Goal: Task Accomplishment & Management: Manage account settings

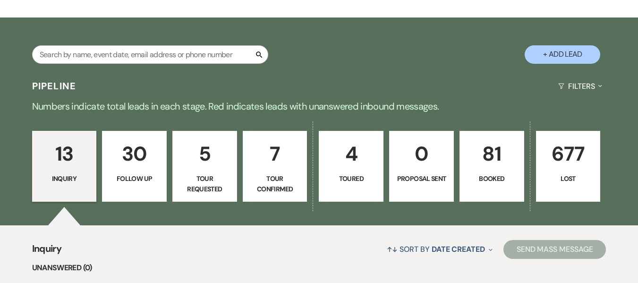
scroll to position [120, 0]
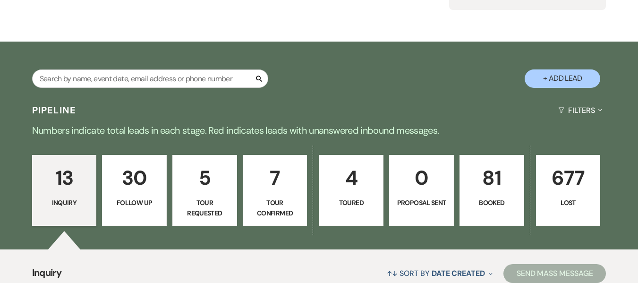
click at [475, 193] on p "81" at bounding box center [492, 178] width 52 height 32
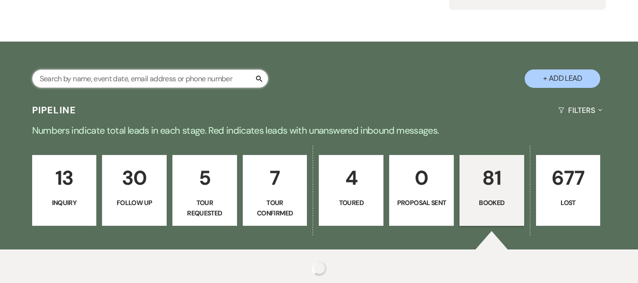
click at [178, 78] on input "text" at bounding box center [150, 78] width 236 height 18
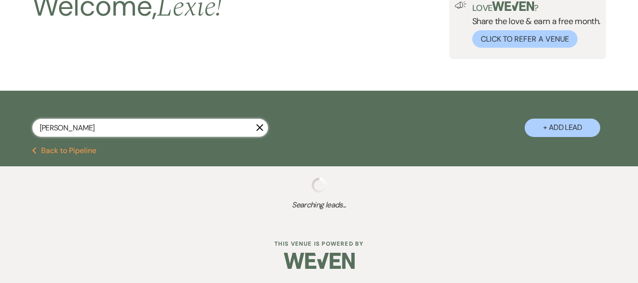
type input "[PERSON_NAME]"
select select "9"
select select "8"
select select "5"
select select "8"
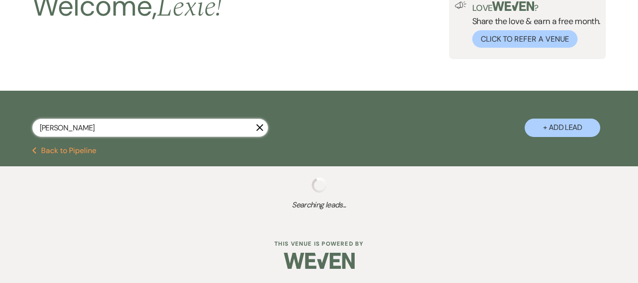
select select "5"
select select "8"
select select "5"
select select "8"
select select "5"
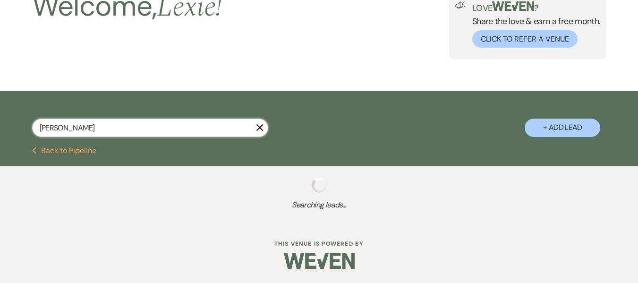
select select "8"
select select "5"
select select "8"
select select "6"
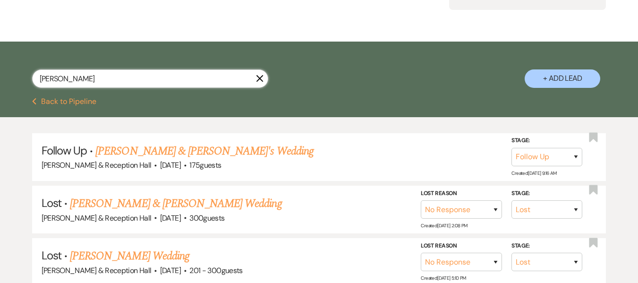
type input "[PERSON_NAME]"
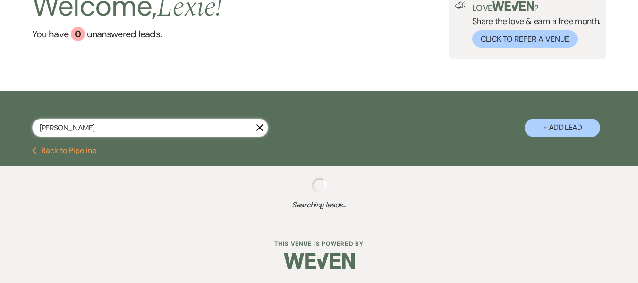
scroll to position [120, 0]
select select "9"
select select "8"
select select "5"
select select "8"
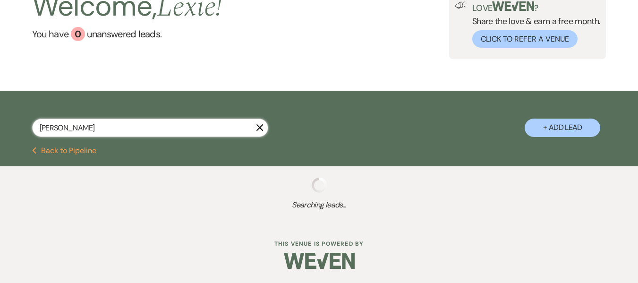
select select "5"
select select "8"
select select "5"
select select "8"
select select "6"
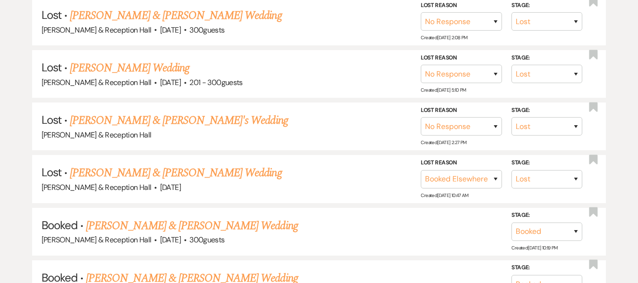
scroll to position [410, 0]
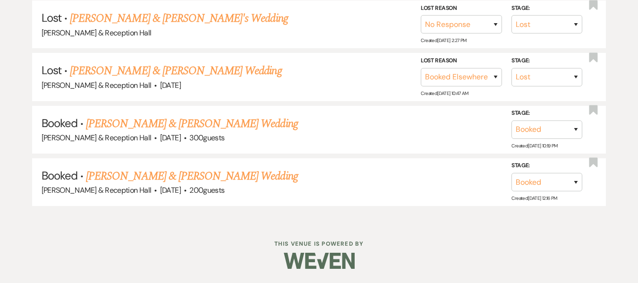
type input "[PERSON_NAME]"
click at [238, 178] on link "[PERSON_NAME] & [PERSON_NAME] Wedding" at bounding box center [192, 176] width 212 height 17
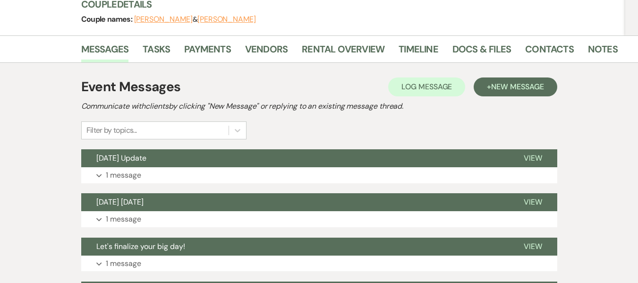
scroll to position [124, 0]
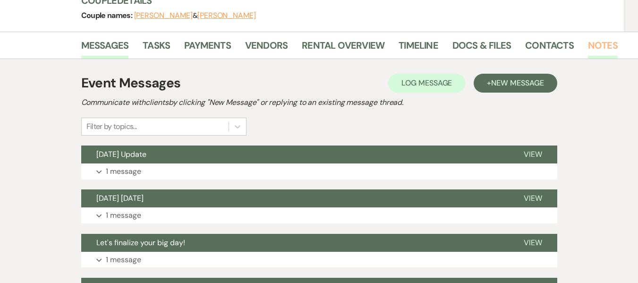
click at [602, 45] on link "Notes" at bounding box center [603, 48] width 30 height 21
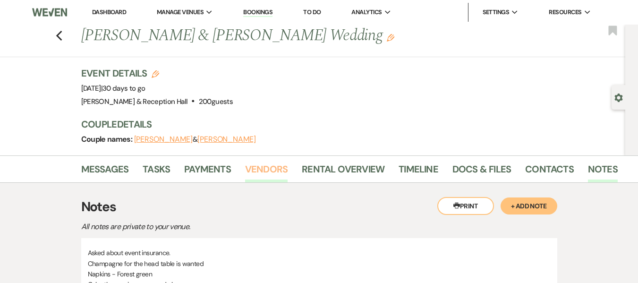
click at [282, 168] on link "Vendors" at bounding box center [266, 172] width 43 height 21
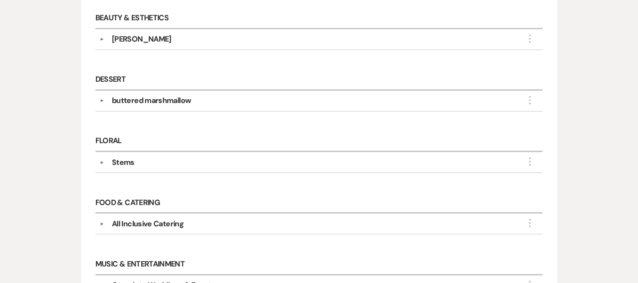
scroll to position [259, 0]
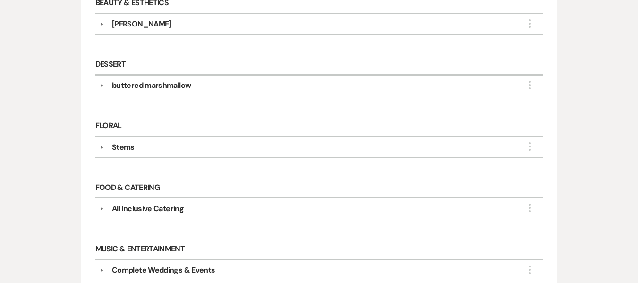
click at [127, 145] on div "Stems" at bounding box center [123, 147] width 23 height 11
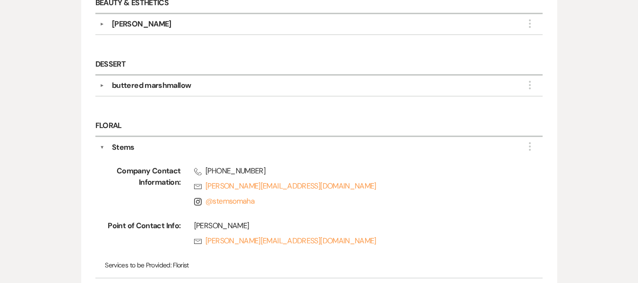
click at [172, 84] on div "buttered marshmallow" at bounding box center [151, 85] width 79 height 11
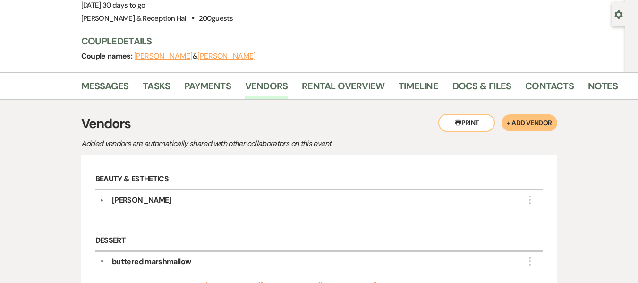
scroll to position [0, 0]
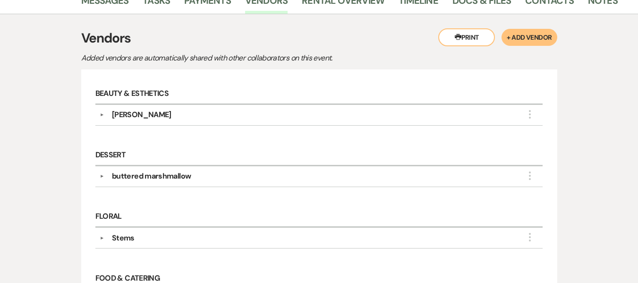
scroll to position [93, 0]
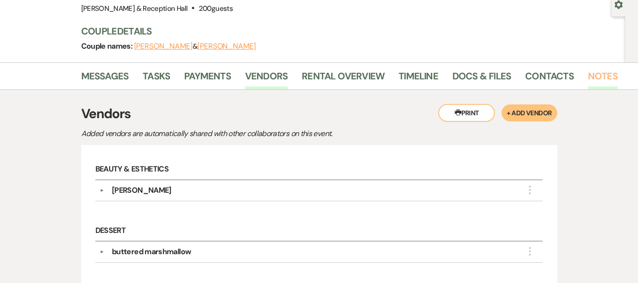
click at [593, 69] on link "Notes" at bounding box center [603, 79] width 30 height 21
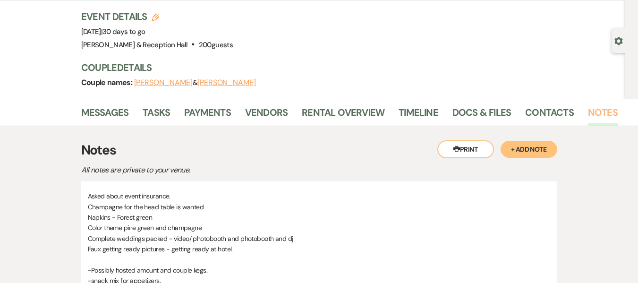
scroll to position [51, 0]
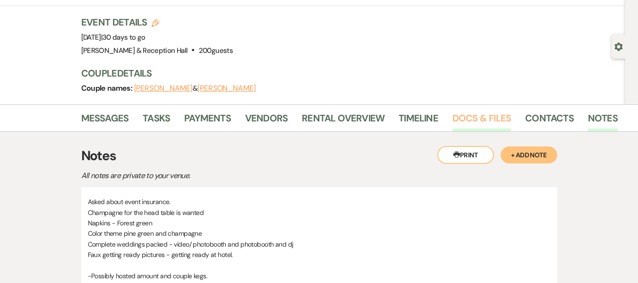
click at [457, 118] on link "Docs & Files" at bounding box center [482, 121] width 59 height 21
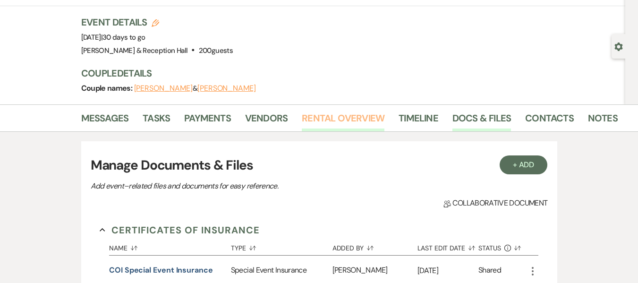
click at [352, 120] on link "Rental Overview" at bounding box center [343, 121] width 83 height 21
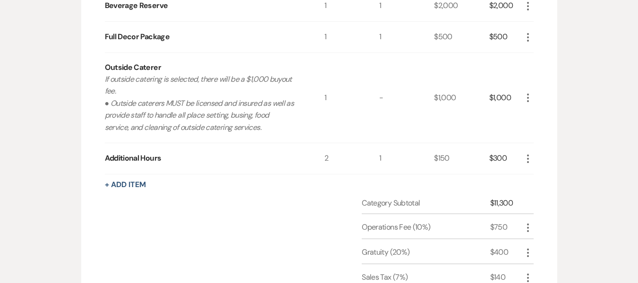
scroll to position [312, 0]
